Goal: Browse casually

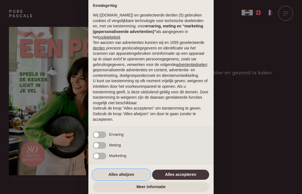
click at [129, 176] on button "Alles afwijzen" at bounding box center [121, 175] width 57 height 10
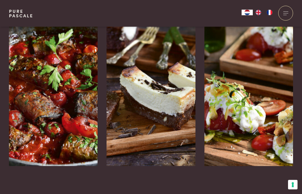
scroll to position [891, 0]
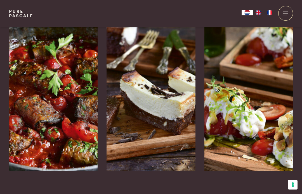
click at [60, 104] on img at bounding box center [53, 87] width 89 height 168
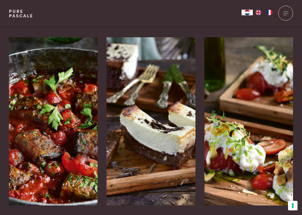
scroll to position [857, 0]
click at [169, 144] on img at bounding box center [151, 121] width 89 height 168
